Goal: Communication & Community: Ask a question

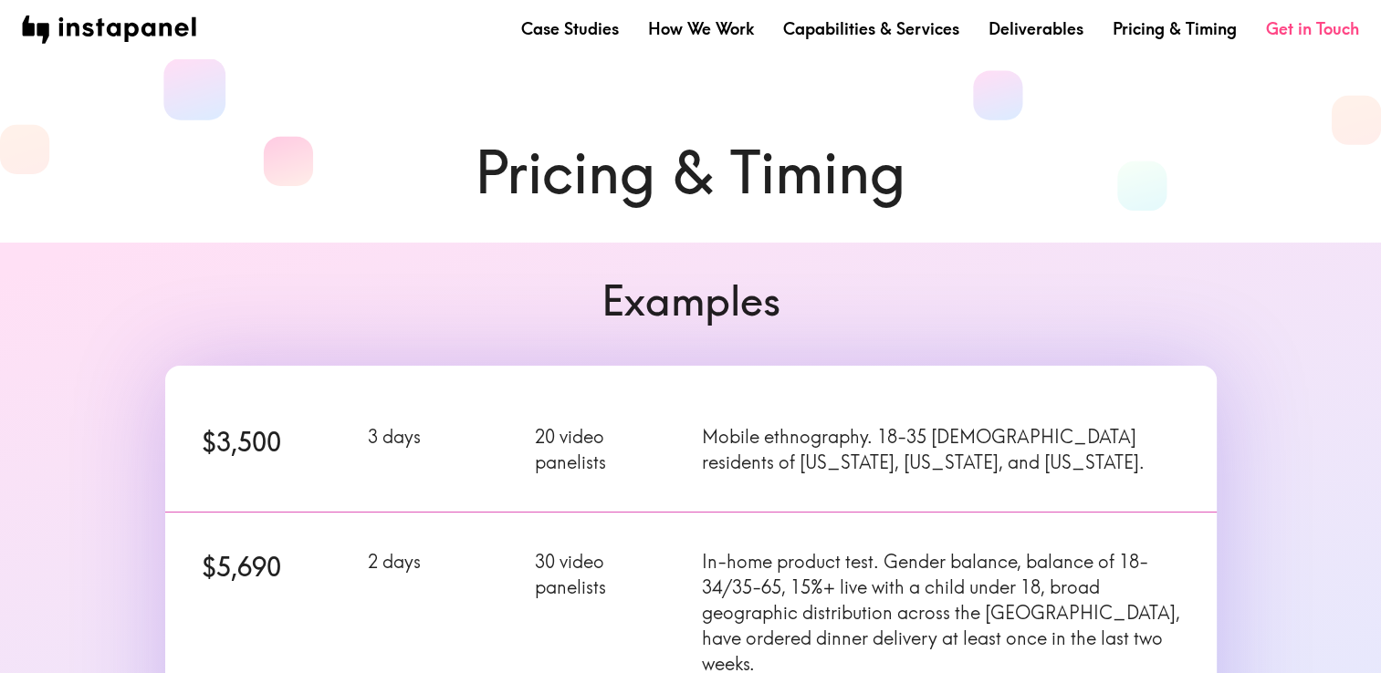
click at [1297, 29] on link "Get in Touch" at bounding box center [1312, 28] width 93 height 23
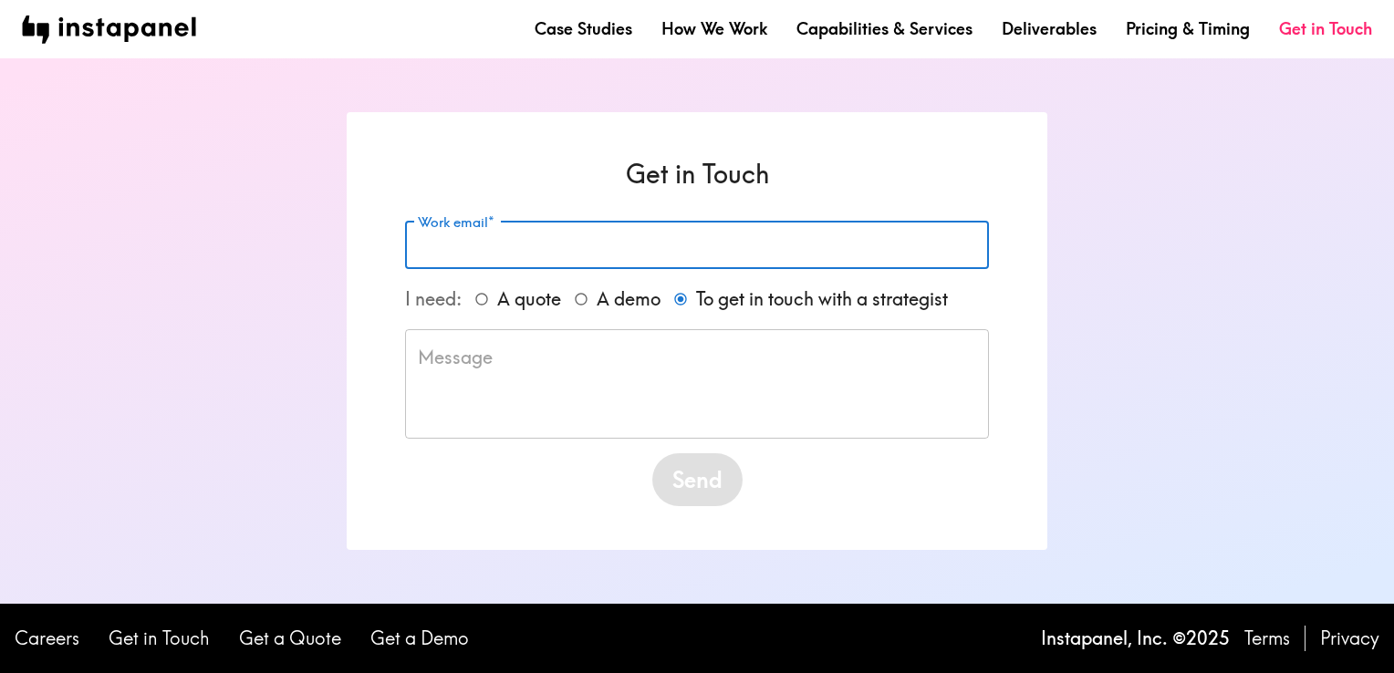
click at [613, 232] on input "Work email*" at bounding box center [697, 245] width 584 height 48
type input "[PERSON_NAME][EMAIL_ADDRESS][PERSON_NAME][DOMAIN_NAME]"
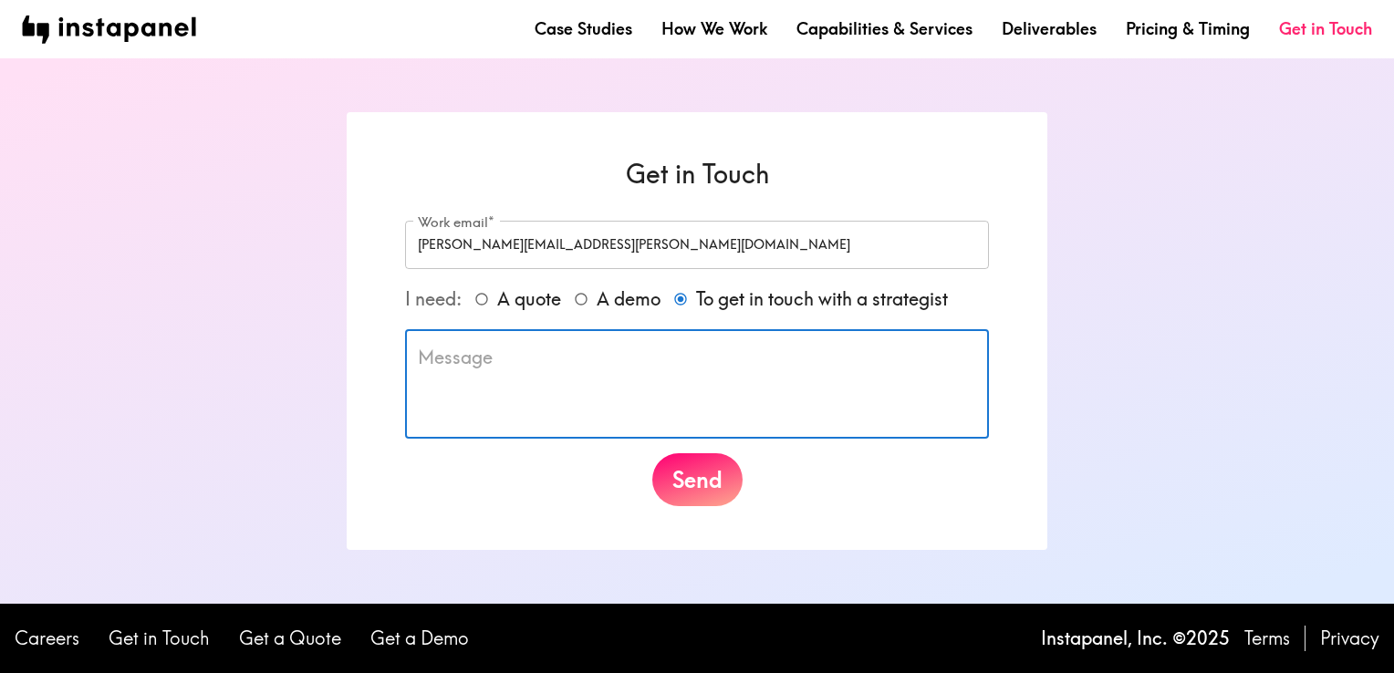
click at [561, 385] on textarea at bounding box center [697, 384] width 558 height 79
type textarea "H"
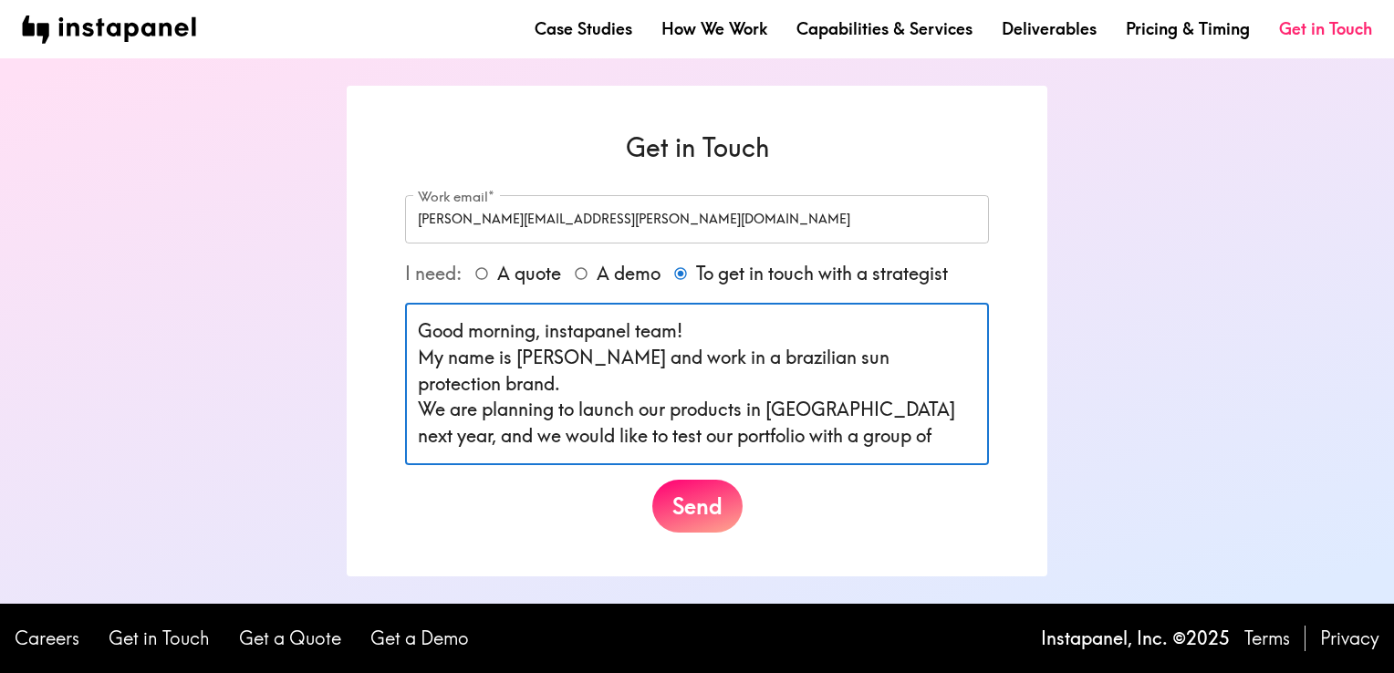
click at [956, 362] on textarea "Good morning, instapanel team! My name is [PERSON_NAME] and work in a brazilian…" at bounding box center [697, 383] width 558 height 131
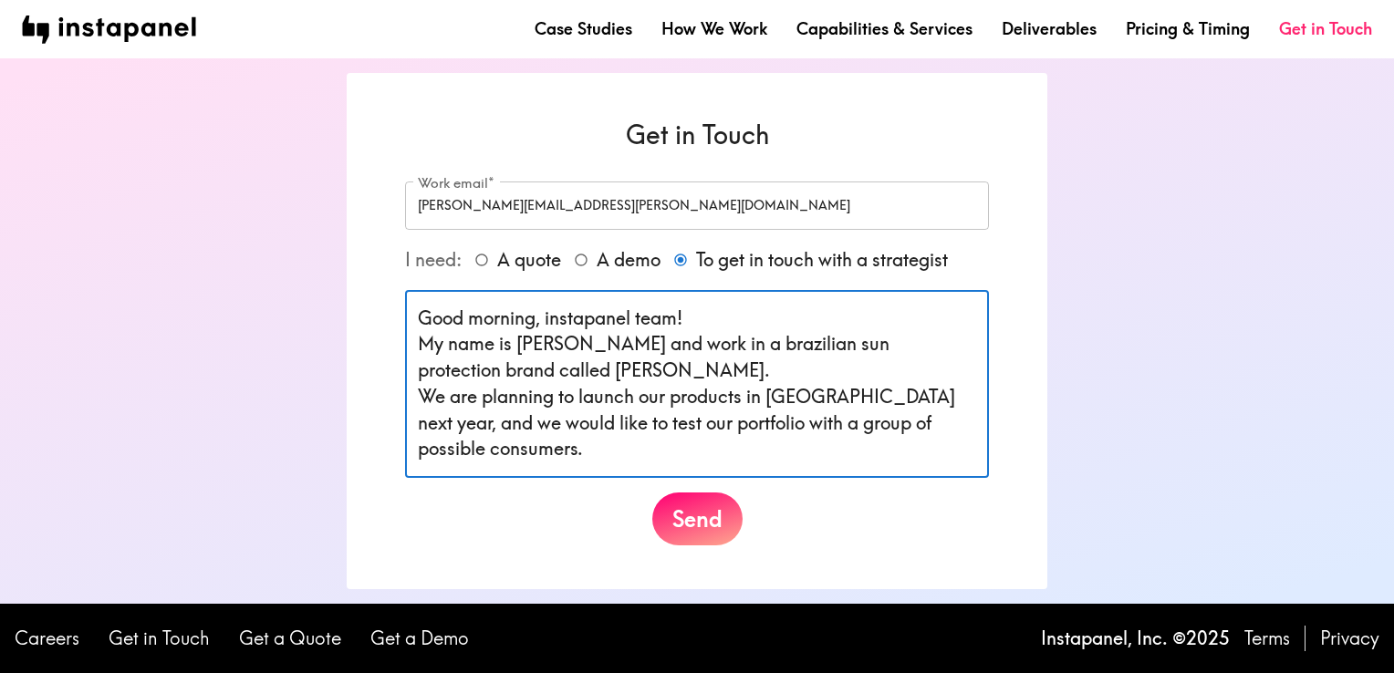
click at [866, 426] on textarea "Good morning, instapanel team! My name is [PERSON_NAME] and work in a brazilian…" at bounding box center [697, 385] width 558 height 158
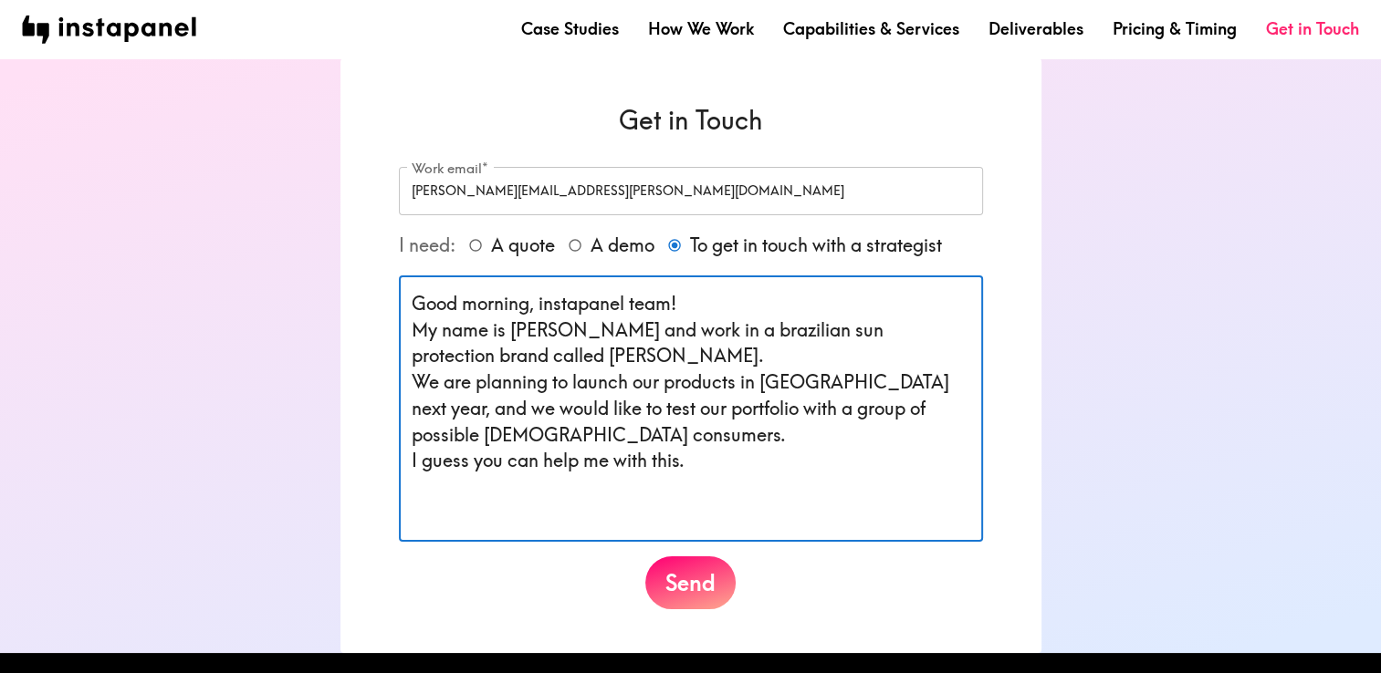
paste textarea "Instapanel team! My name is [PERSON_NAME], and I work for a Brazilian sun prote…"
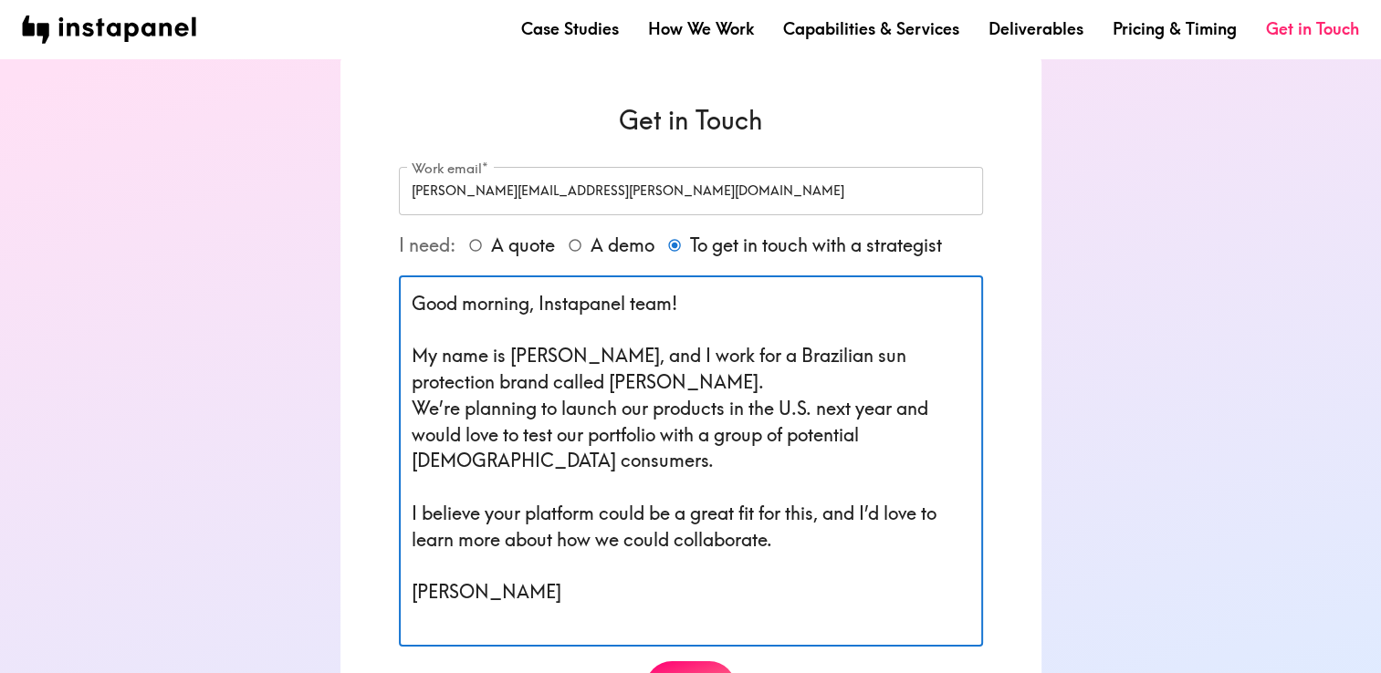
click at [507, 534] on textarea "Good morning, Instapanel team! My name is [PERSON_NAME], and I work for a Brazi…" at bounding box center [691, 461] width 558 height 341
click at [698, 540] on textarea "Good morning, Instapanel team! My name is [PERSON_NAME], and I work for a Brazi…" at bounding box center [691, 461] width 558 height 341
click at [708, 583] on textarea "Good morning, Instapanel team! My name is [PERSON_NAME], and I work for a Brazi…" at bounding box center [691, 461] width 558 height 341
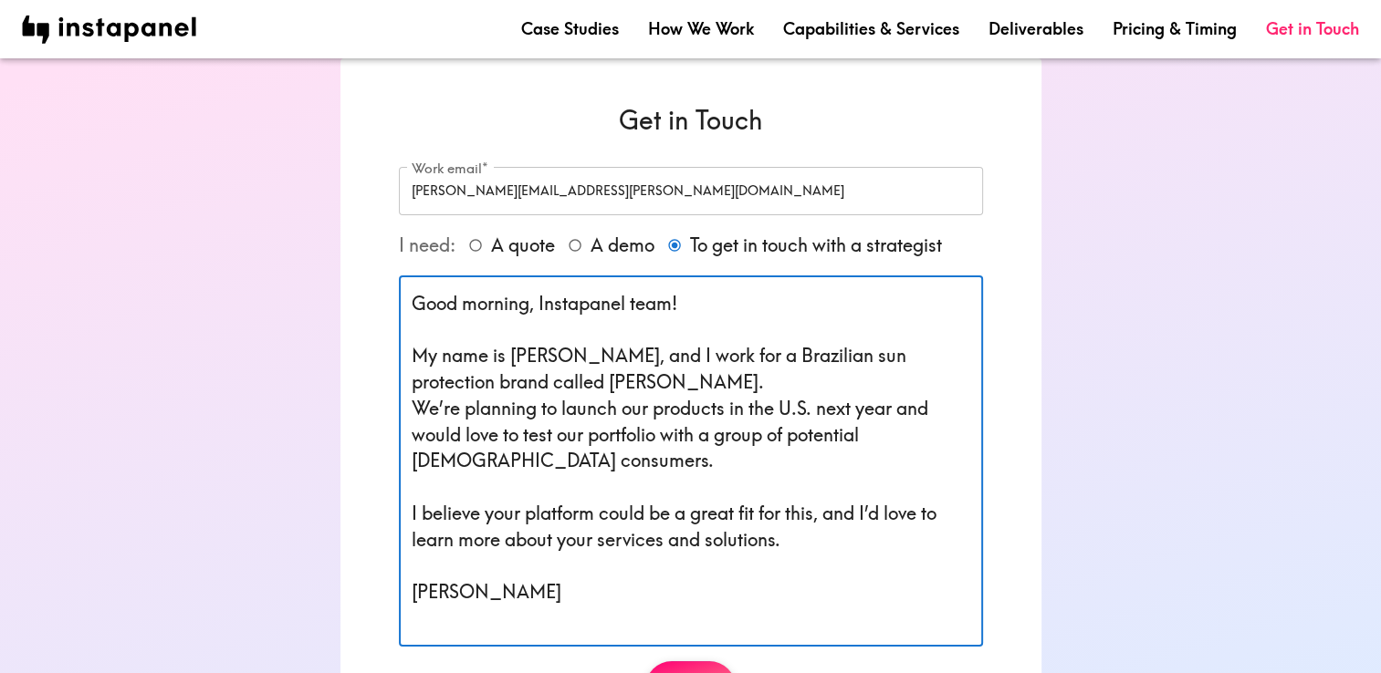
scroll to position [91, 0]
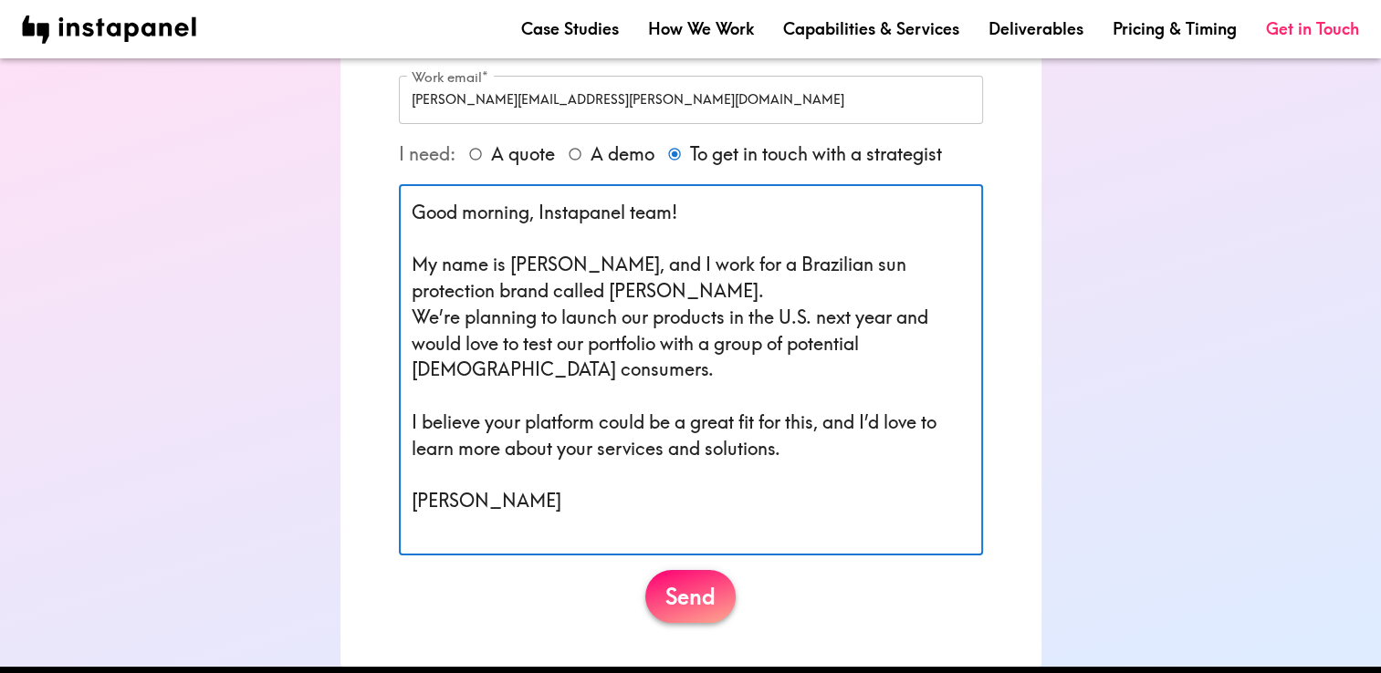
type textarea "Good morning, Instapanel team! My name is [PERSON_NAME], and I work for a Brazi…"
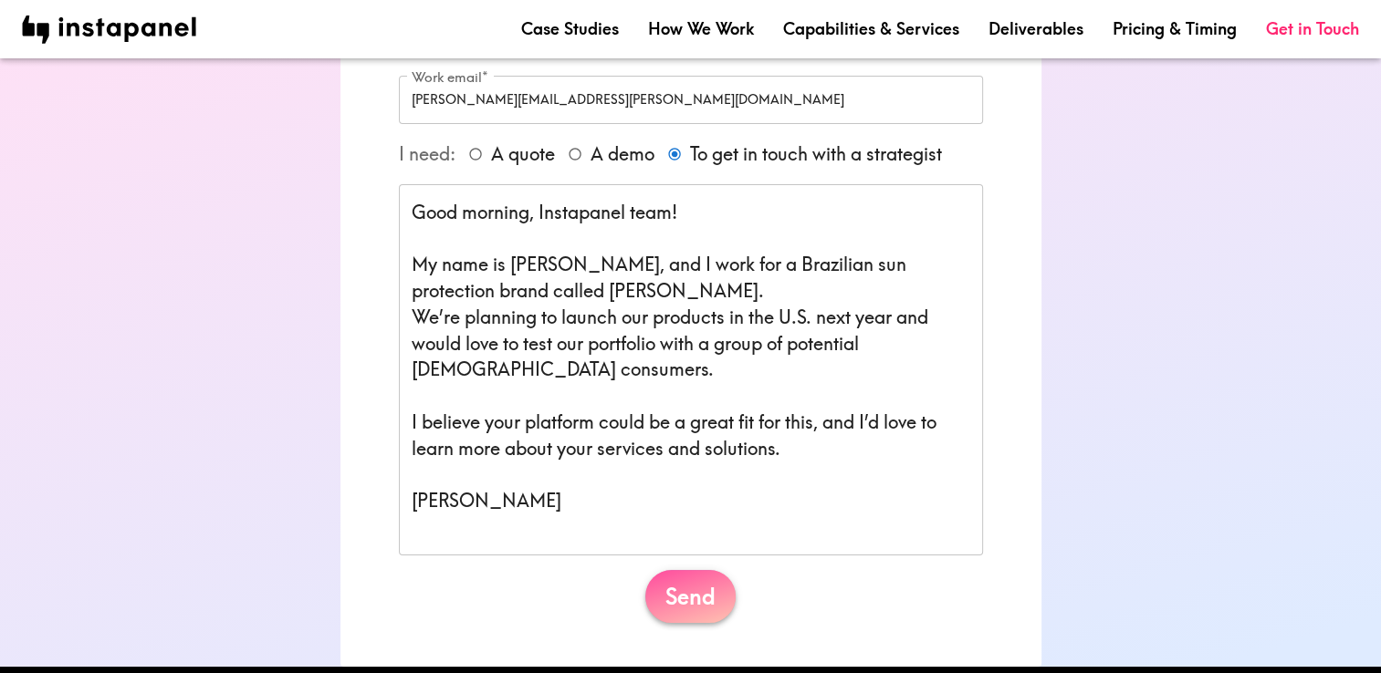
click at [708, 603] on button "Send" at bounding box center [690, 596] width 90 height 53
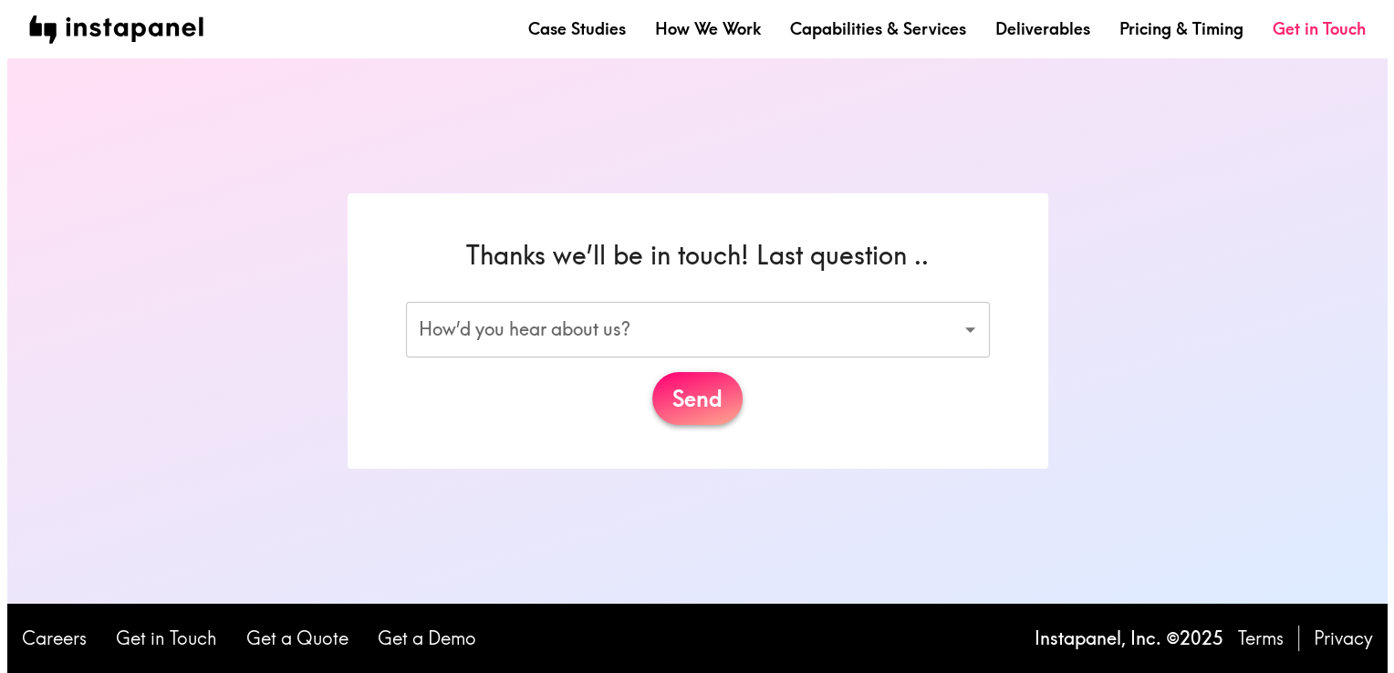
scroll to position [0, 0]
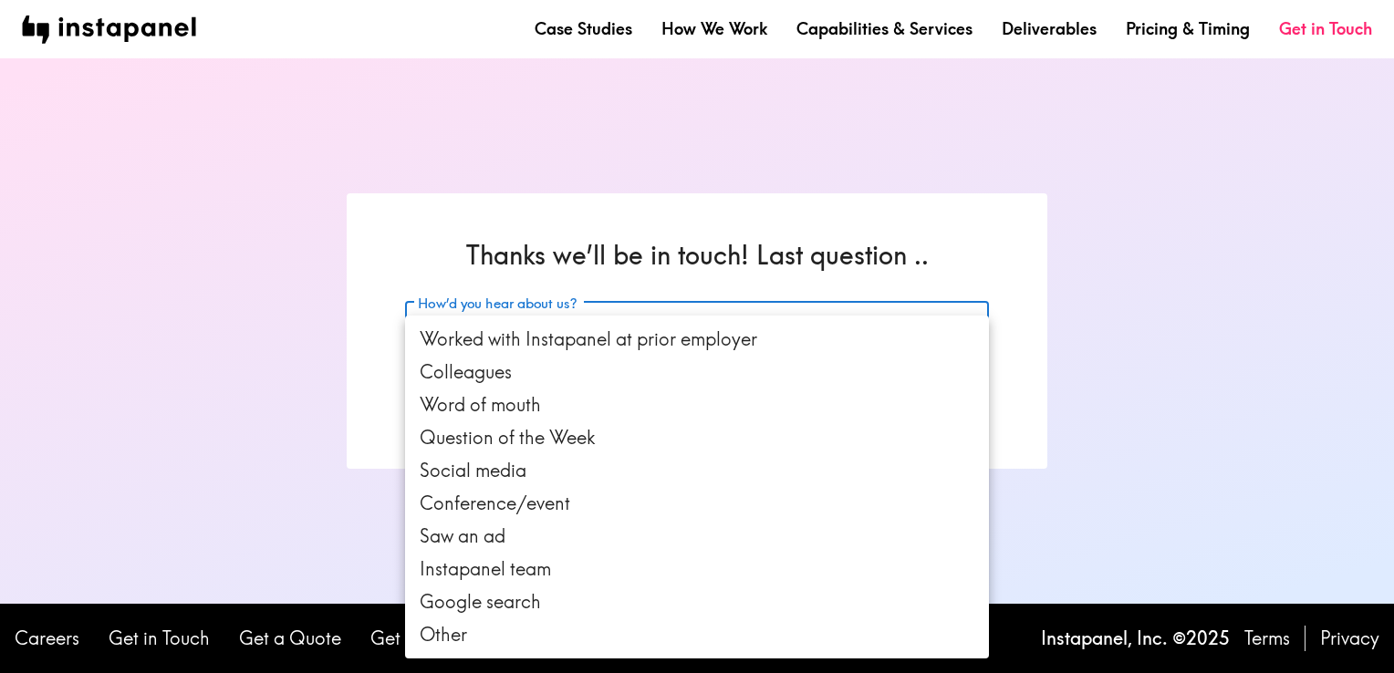
click at [838, 324] on body "Case Studies How We Work Capabilities & Services Deliverables Pricing & Timing …" at bounding box center [697, 336] width 1394 height 673
click at [794, 401] on li "Word of mouth" at bounding box center [697, 405] width 584 height 33
type input "wordOfMouth"
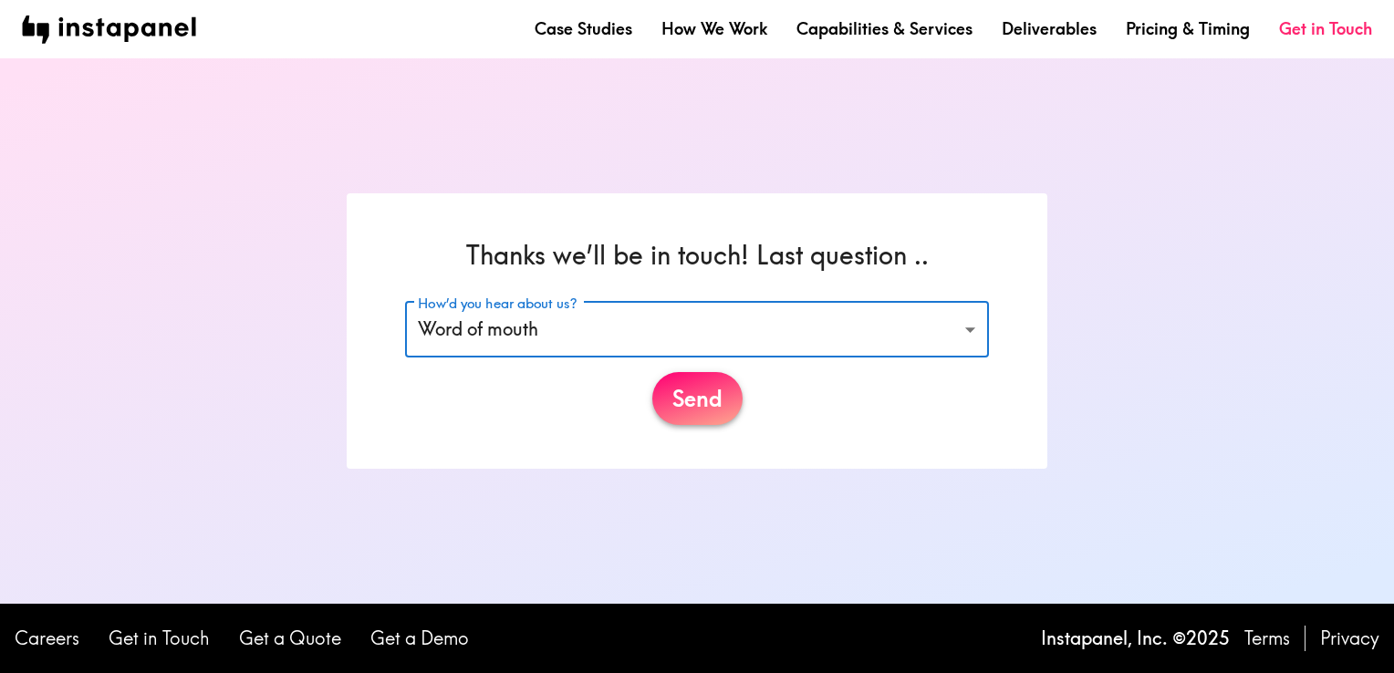
click at [679, 401] on button "Send" at bounding box center [697, 398] width 90 height 53
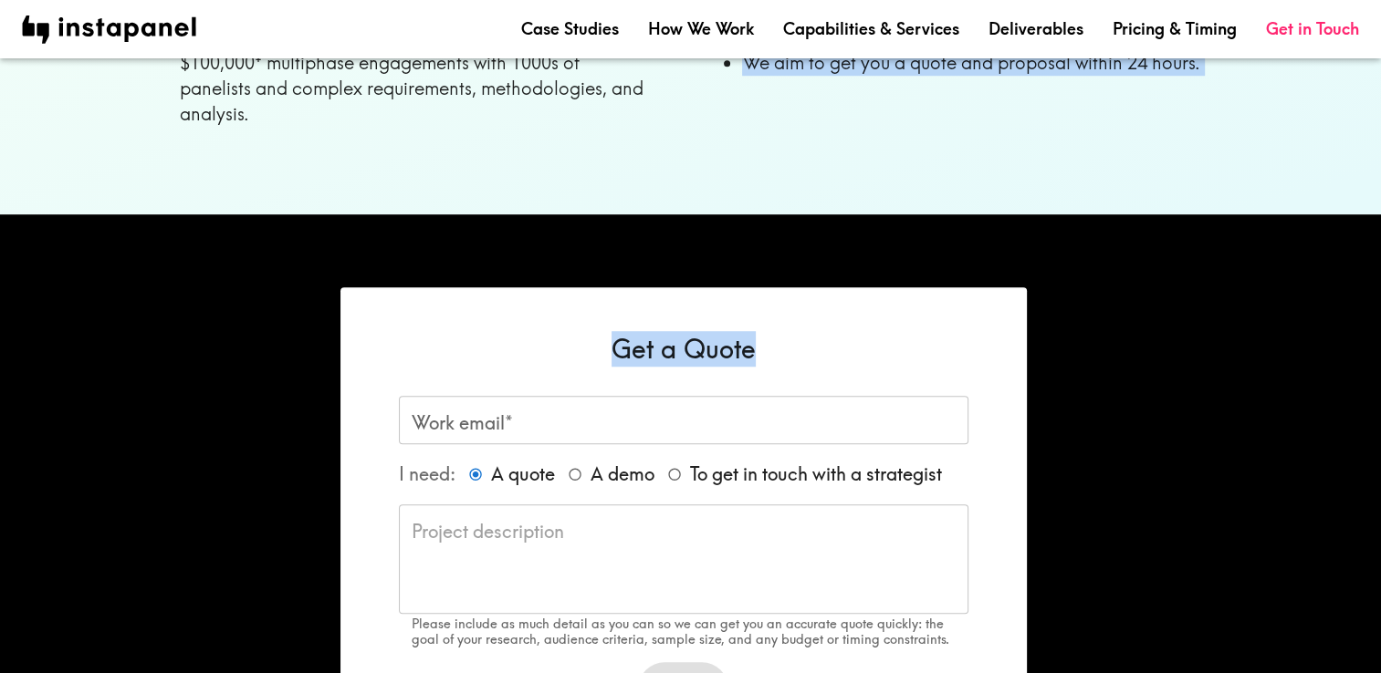
scroll to position [1515, 0]
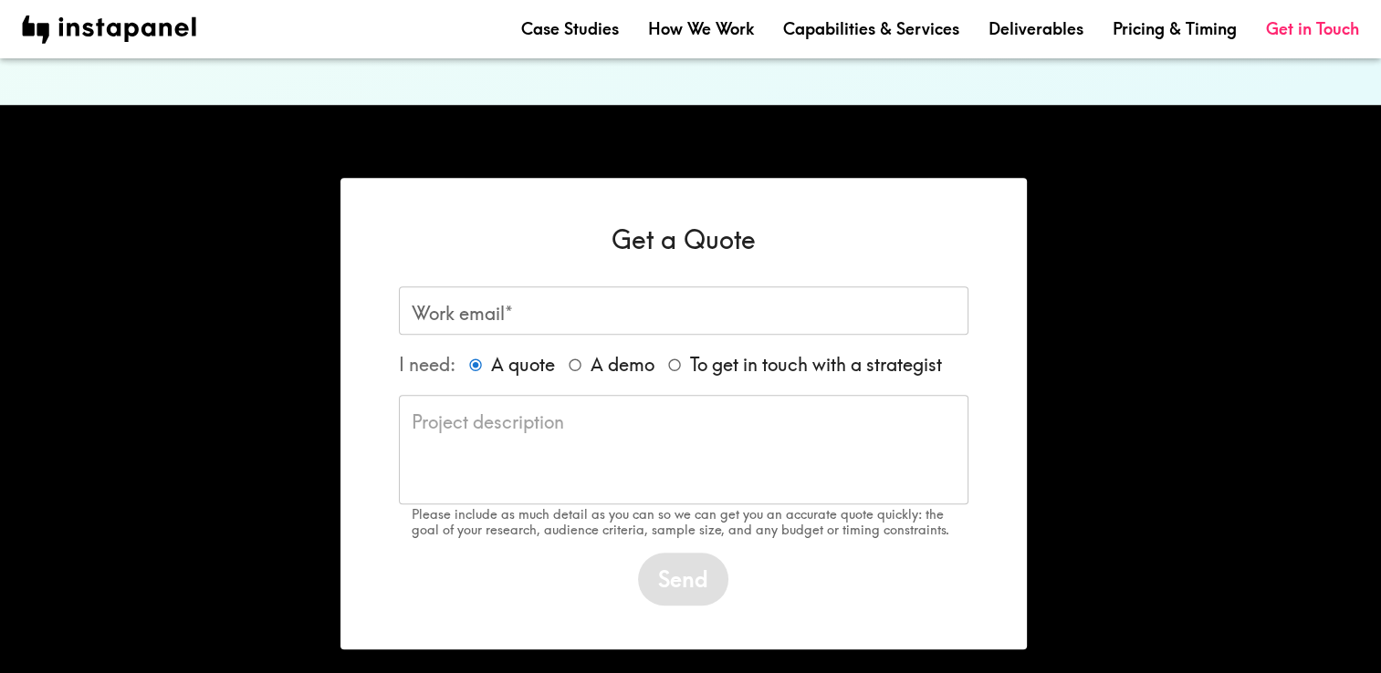
click at [704, 410] on textarea at bounding box center [684, 449] width 544 height 79
